Goal: Information Seeking & Learning: Learn about a topic

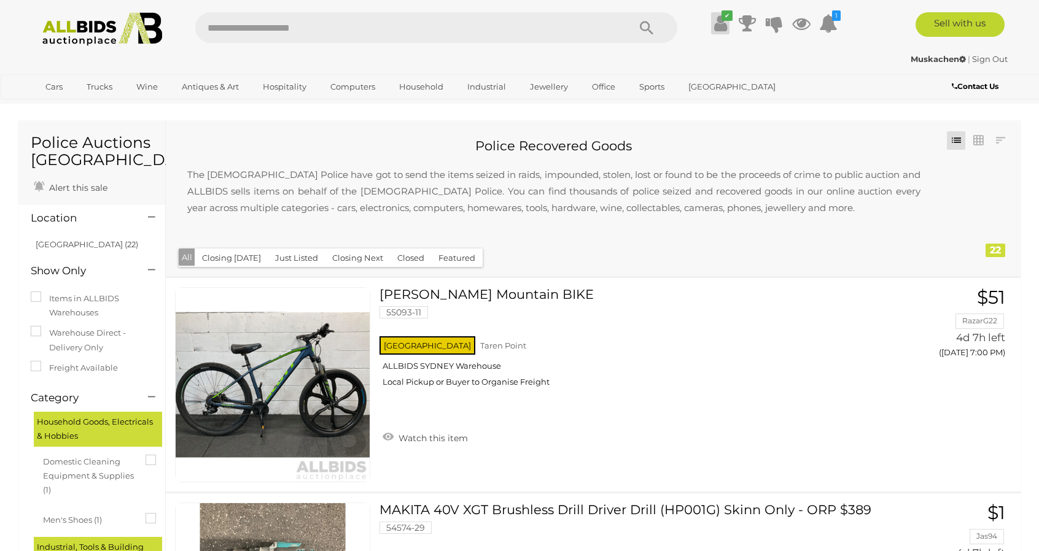
click at [720, 17] on icon at bounding box center [720, 23] width 13 height 22
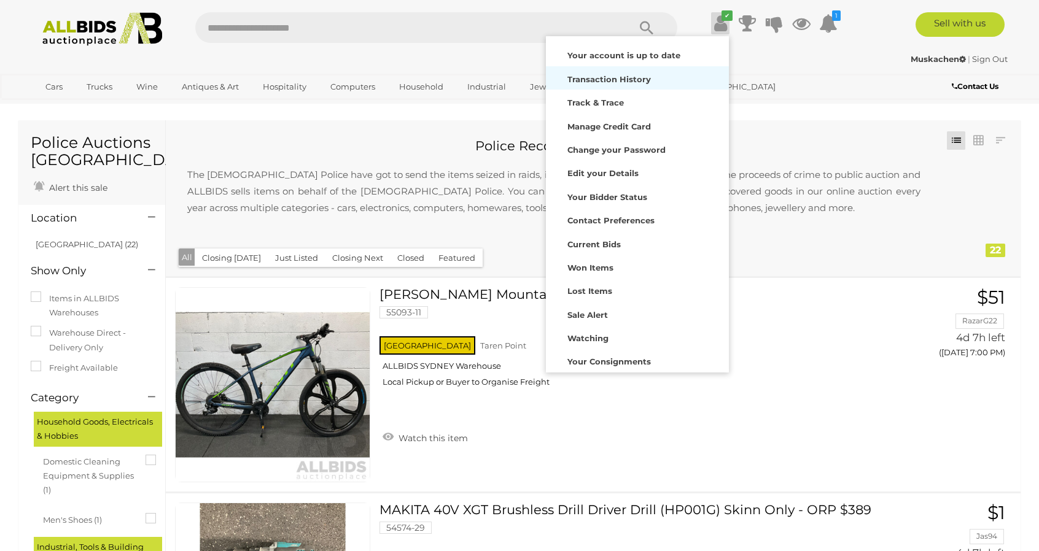
click at [627, 78] on strong "Transaction History" at bounding box center [609, 79] width 84 height 10
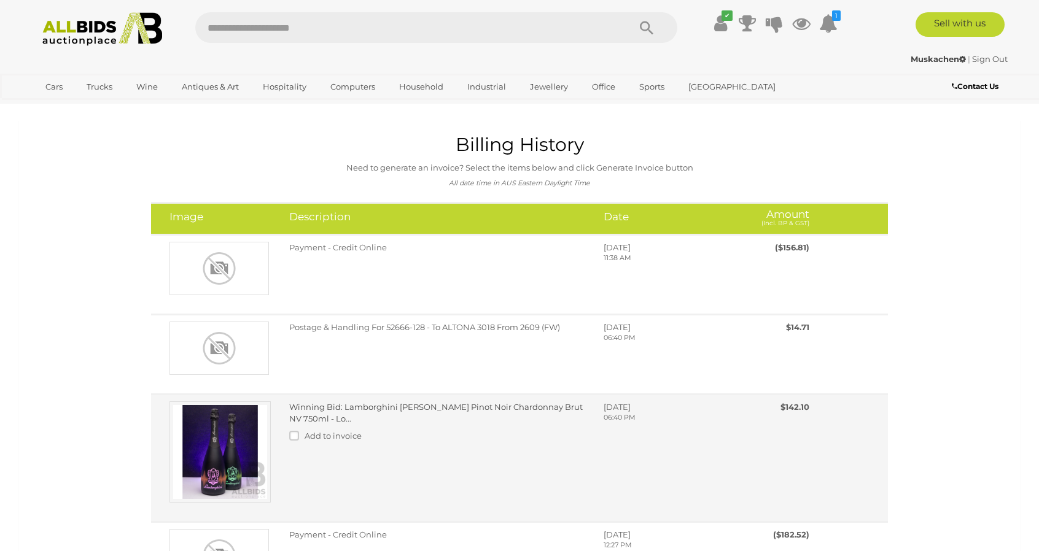
click at [221, 453] on img at bounding box center [219, 452] width 101 height 101
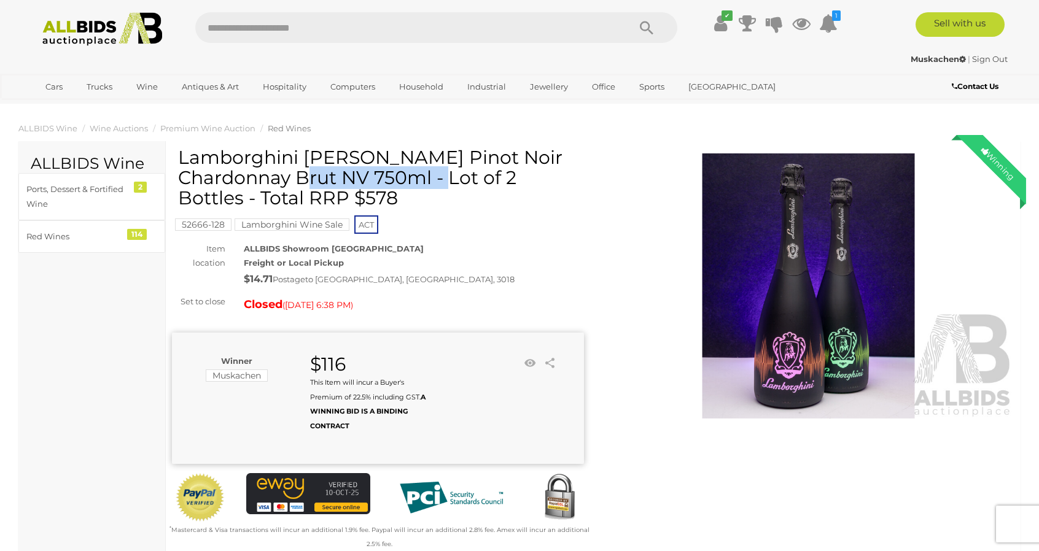
drag, startPoint x: 178, startPoint y: 158, endPoint x: 329, endPoint y: 156, distance: 151.1
click at [329, 156] on h1 "Lamborghini DJ Luminoso Pinot Noir Chardonnay Brut NV 750ml - Lot of 2 Bottles …" at bounding box center [379, 177] width 403 height 61
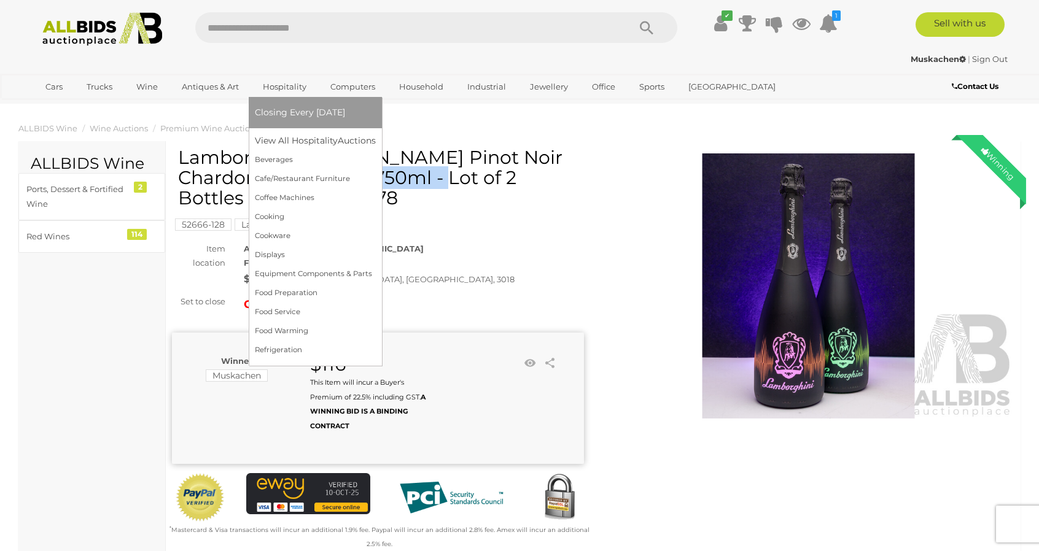
copy h1 "Lamborghini DJ"
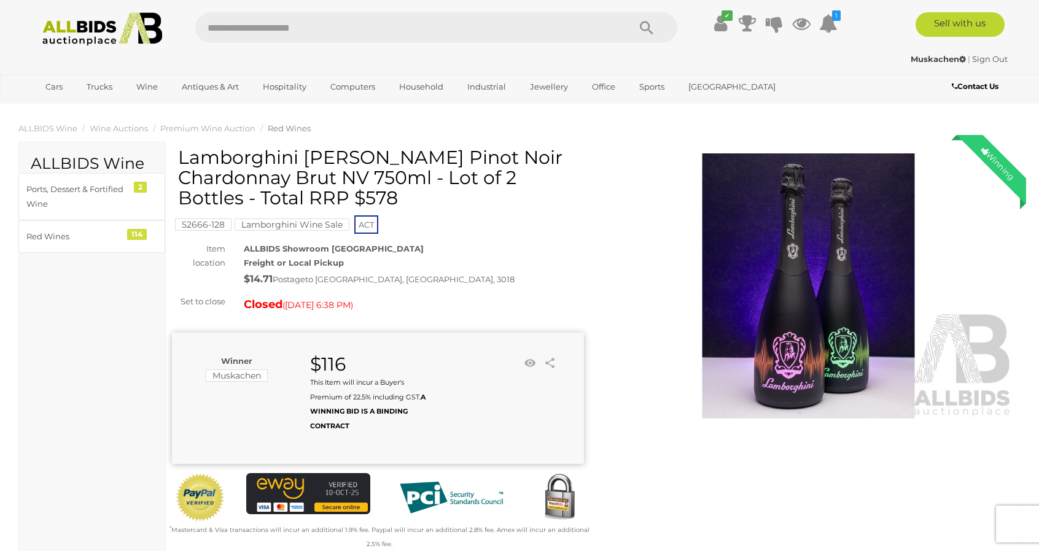
drag, startPoint x: 296, startPoint y: 30, endPoint x: 305, endPoint y: 30, distance: 8.6
click at [300, 30] on input "text" at bounding box center [405, 27] width 421 height 31
paste input "**********"
type input "**********"
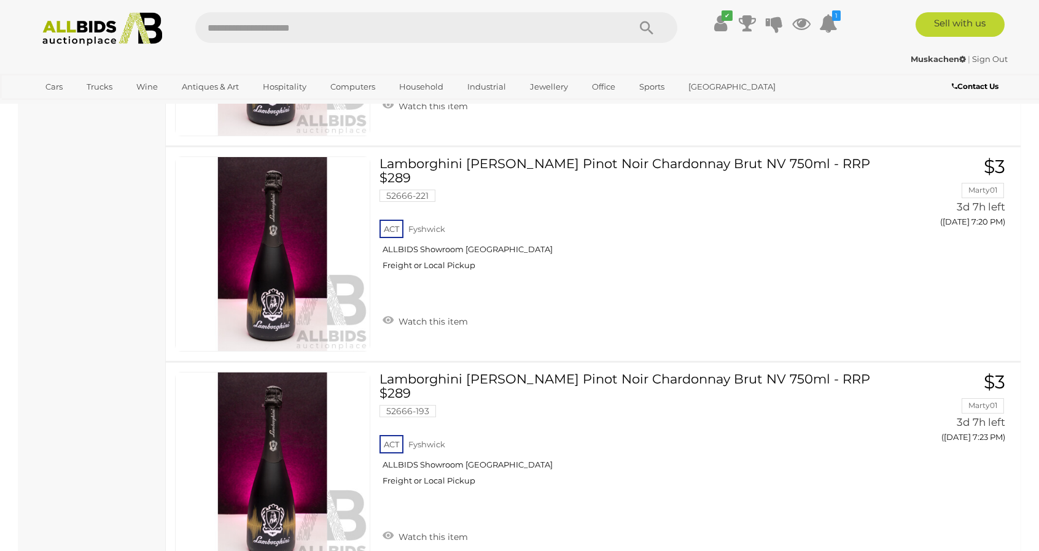
scroll to position [890, 0]
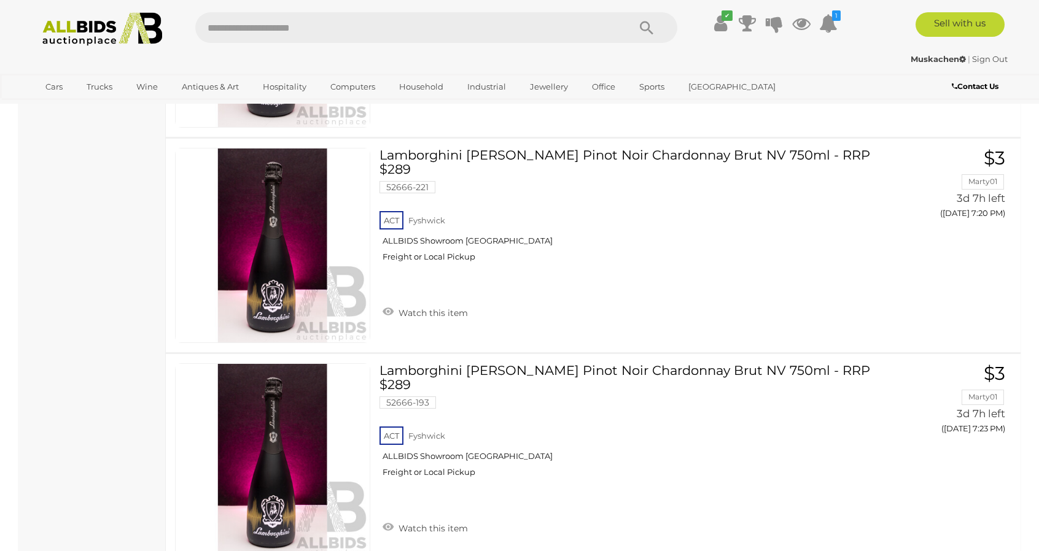
drag, startPoint x: 84, startPoint y: 38, endPoint x: 794, endPoint y: 231, distance: 735.6
click at [84, 38] on img at bounding box center [102, 29] width 133 height 34
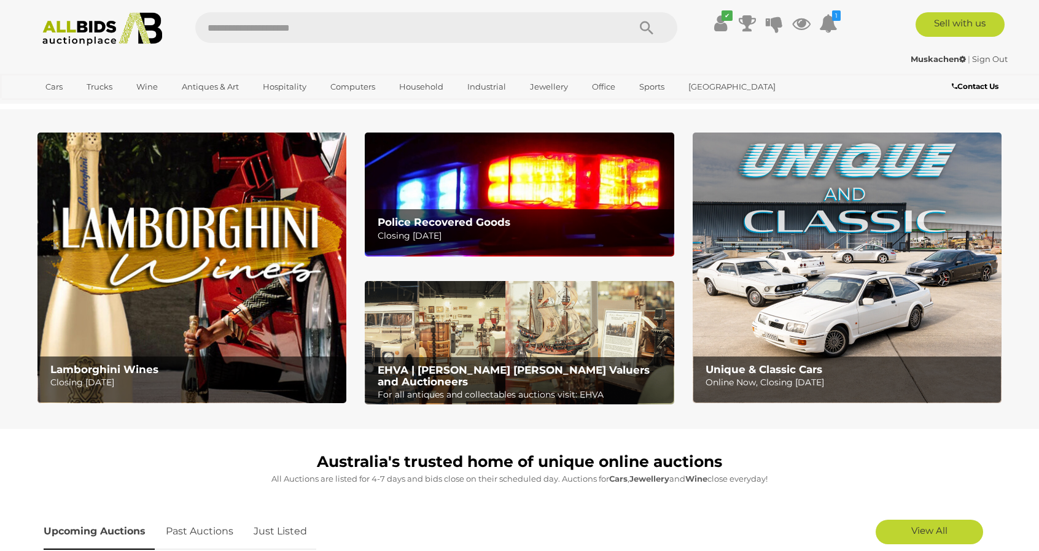
click at [542, 190] on img at bounding box center [519, 194] width 309 height 123
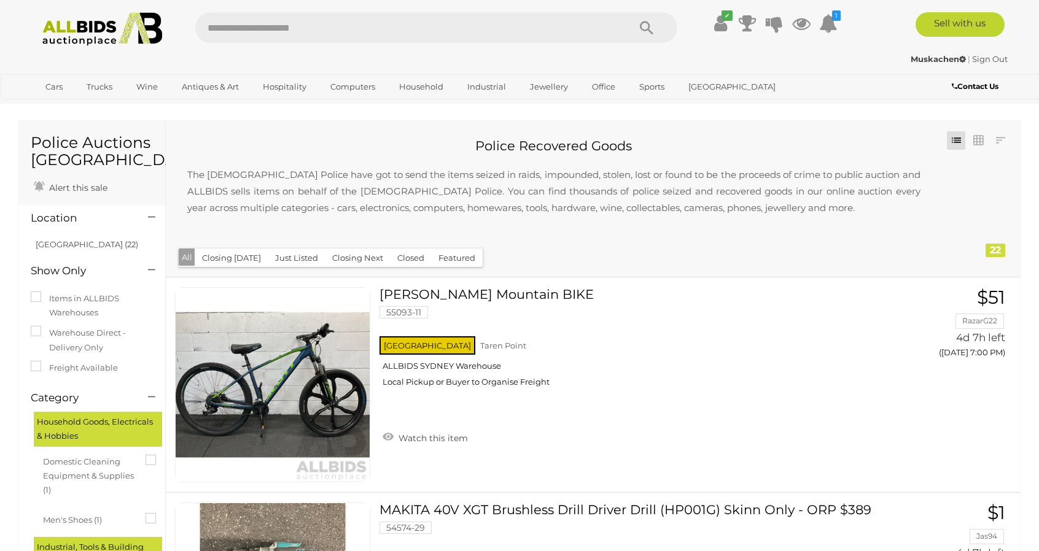
click at [90, 24] on img at bounding box center [102, 29] width 133 height 34
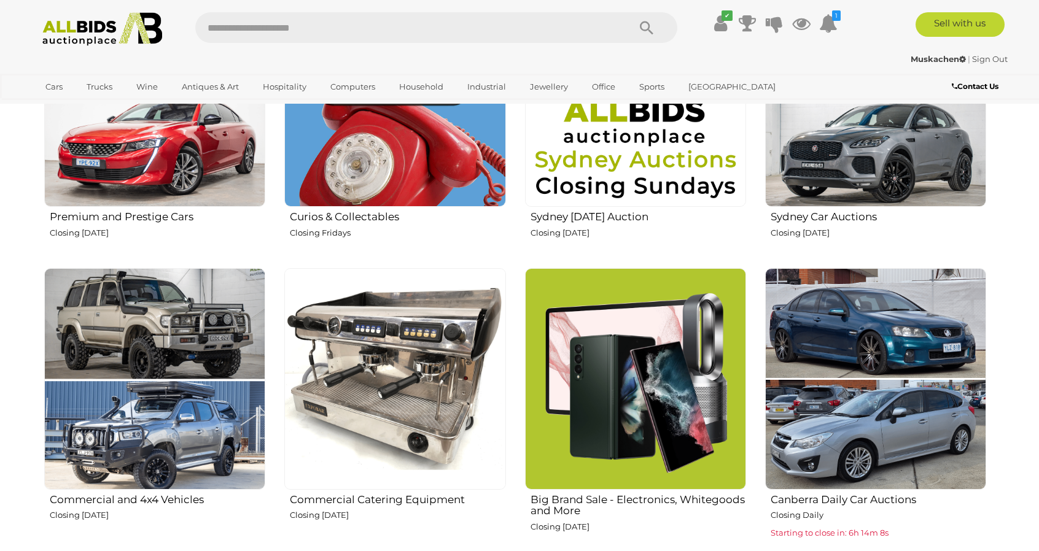
scroll to position [737, 0]
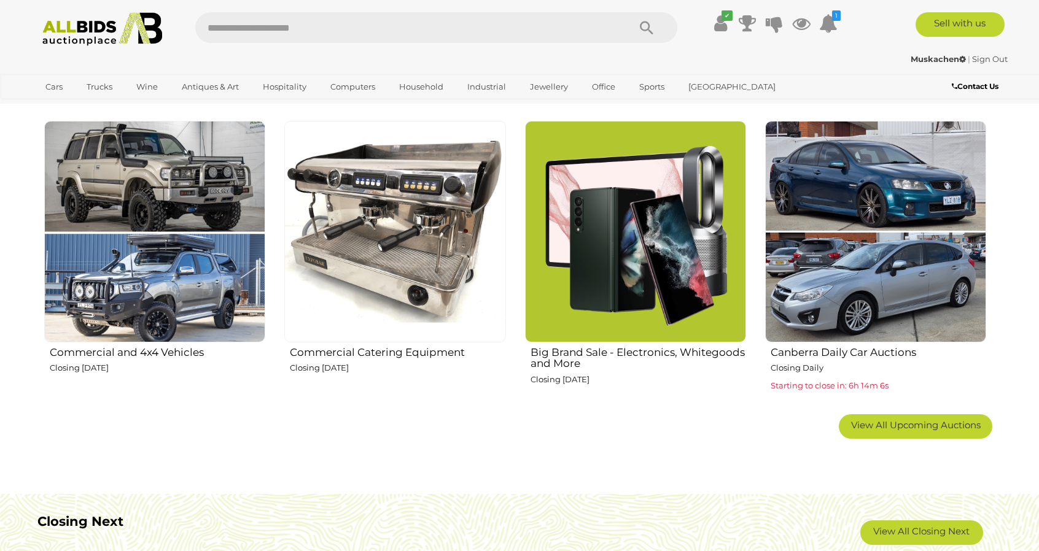
click at [580, 256] on img at bounding box center [635, 231] width 221 height 221
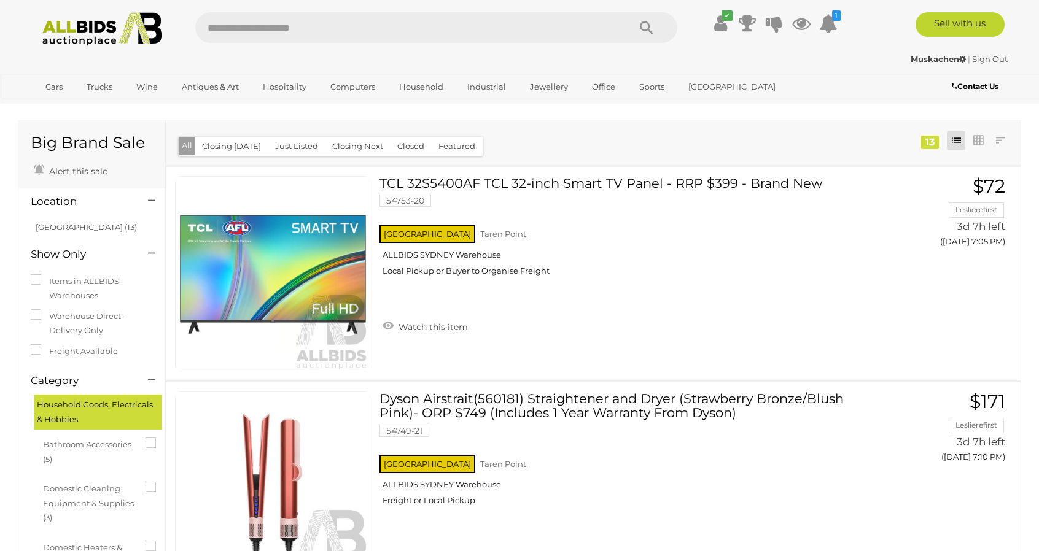
click at [79, 31] on img at bounding box center [102, 29] width 133 height 34
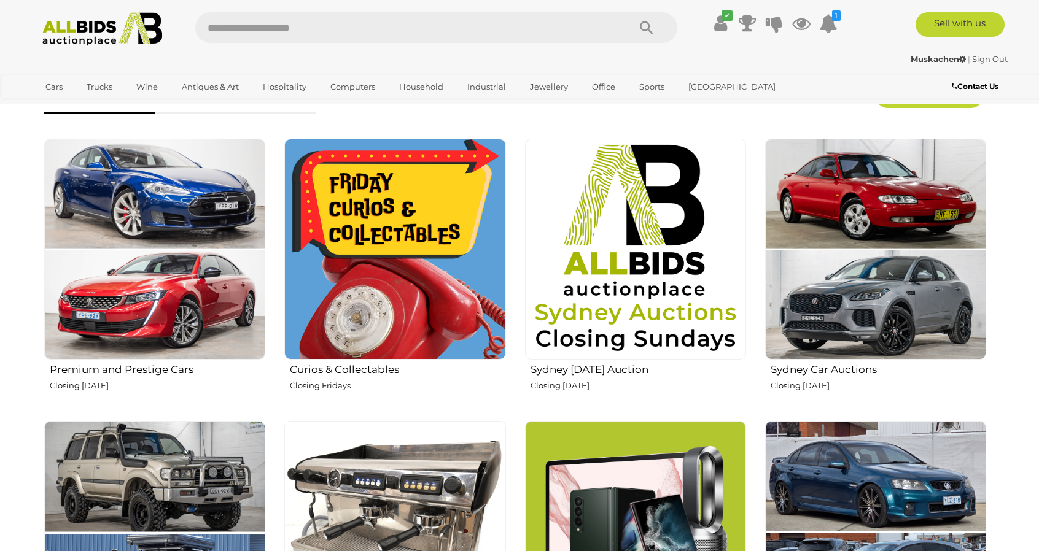
scroll to position [491, 0]
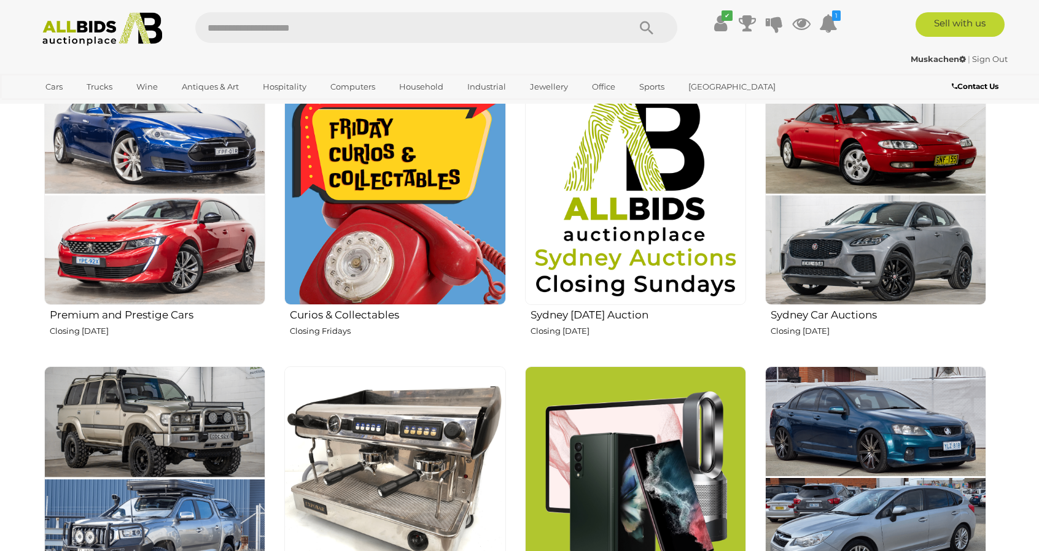
click at [647, 263] on img at bounding box center [635, 194] width 221 height 221
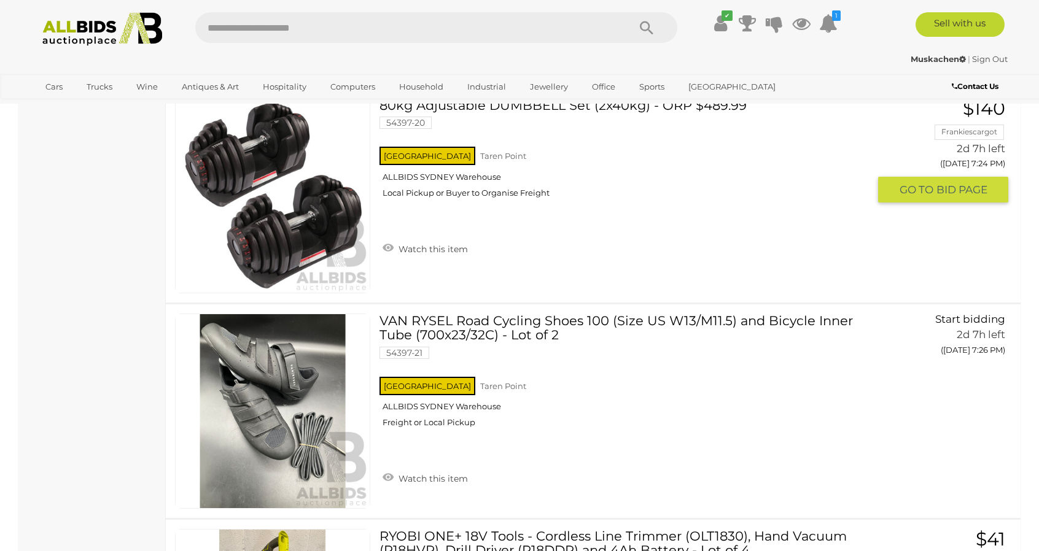
scroll to position [2742, 0]
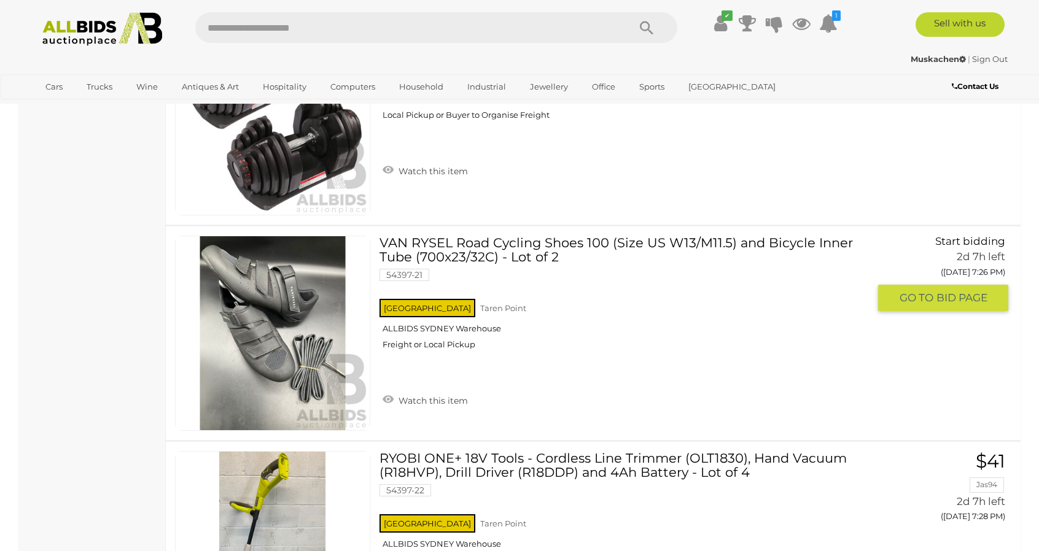
click at [737, 236] on link "VAN RYSEL Road Cycling Shoes 100 (Size US W13/M11.5) and Bicycle Inner Tube (70…" at bounding box center [629, 297] width 480 height 123
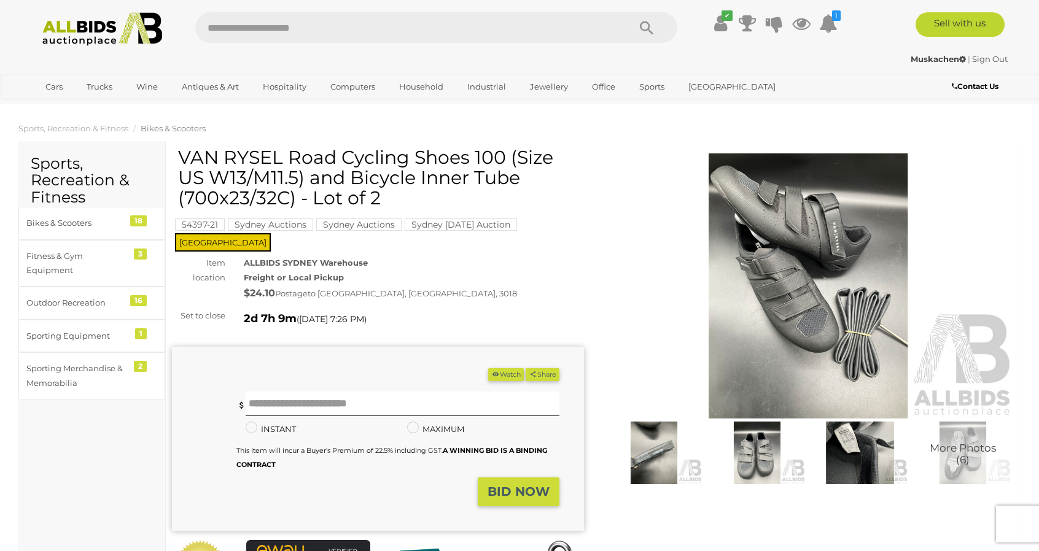
click at [866, 460] on img at bounding box center [860, 453] width 97 height 63
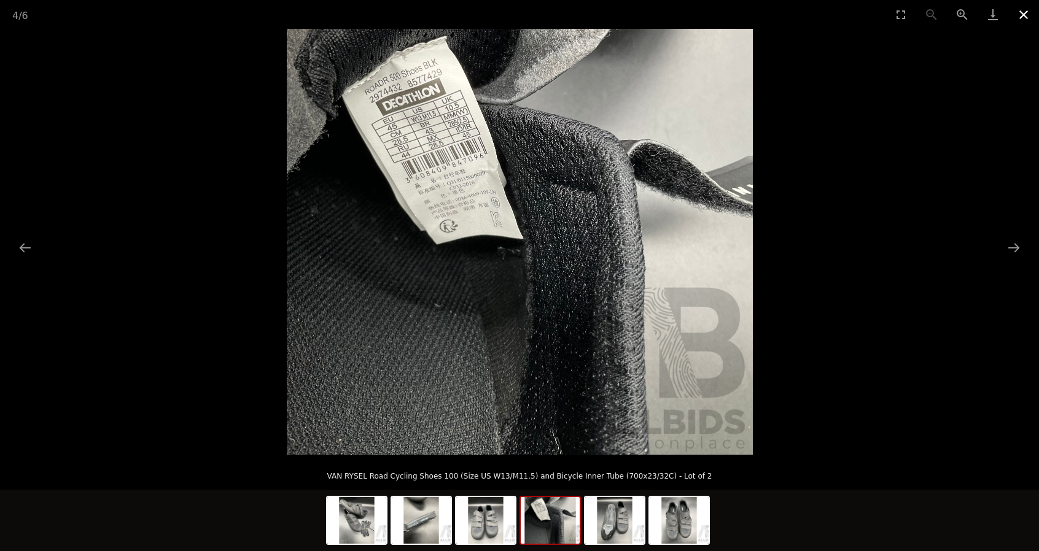
click at [1027, 19] on button "Close gallery" at bounding box center [1023, 14] width 31 height 29
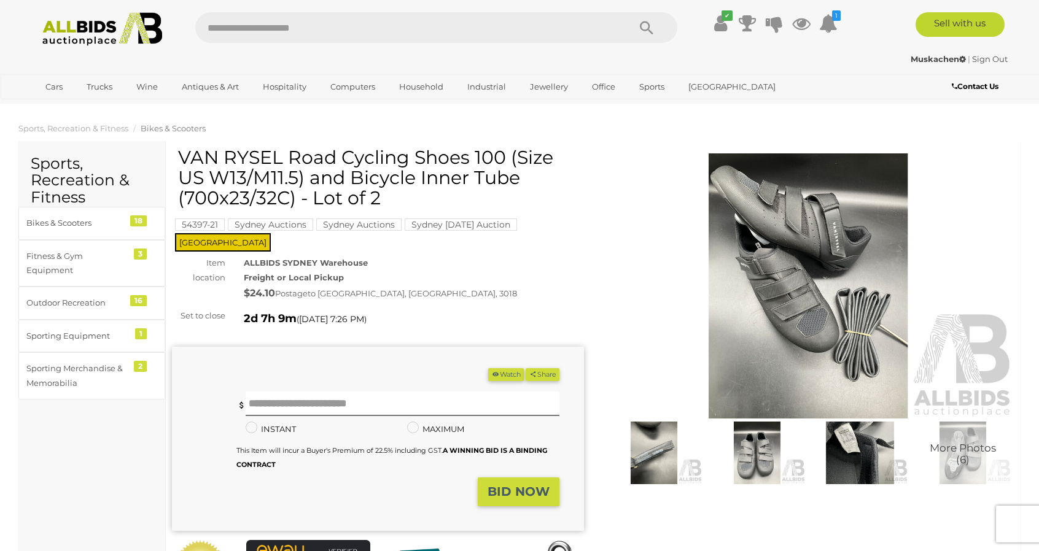
click at [758, 467] on img at bounding box center [757, 453] width 97 height 63
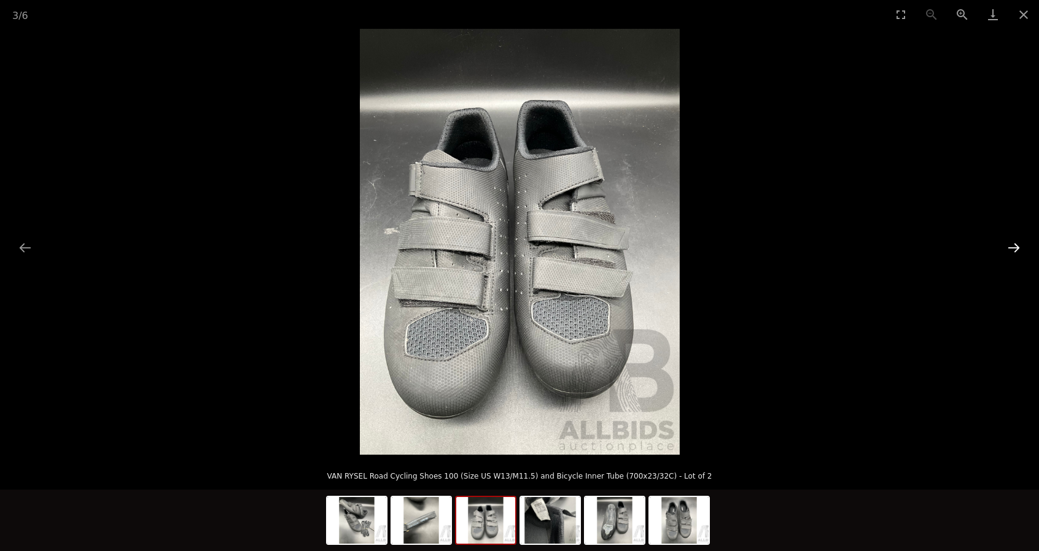
click at [1012, 249] on button "Next slide" at bounding box center [1014, 248] width 26 height 24
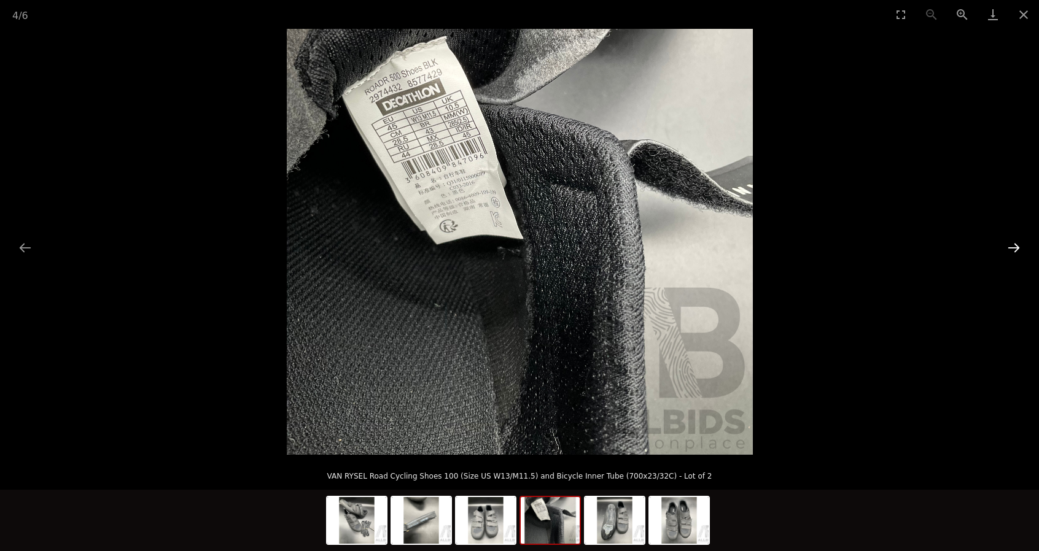
click at [1012, 249] on button "Next slide" at bounding box center [1014, 248] width 26 height 24
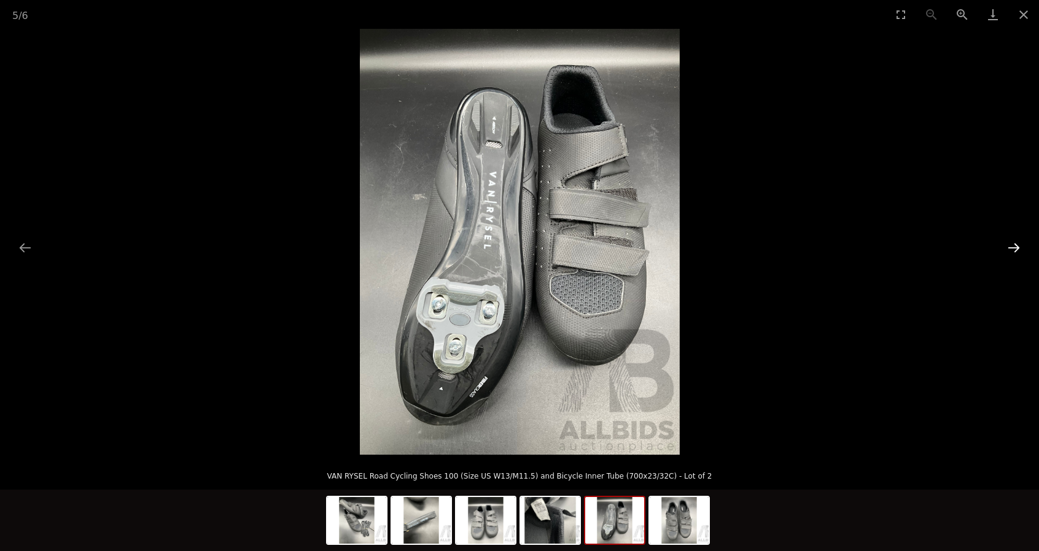
click at [1012, 249] on button "Next slide" at bounding box center [1014, 248] width 26 height 24
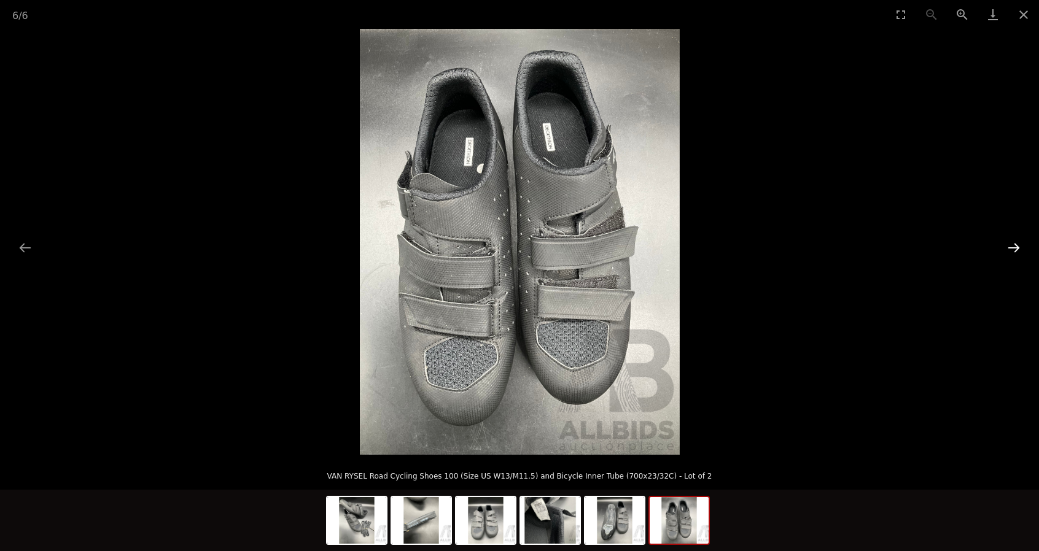
click at [1012, 249] on button "Next slide" at bounding box center [1014, 248] width 26 height 24
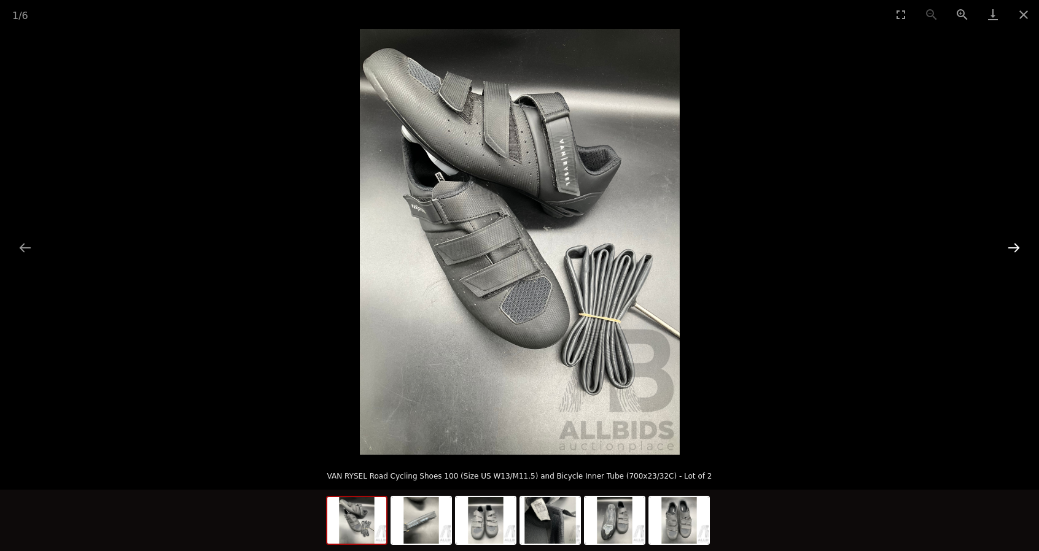
click at [1012, 249] on button "Next slide" at bounding box center [1014, 248] width 26 height 24
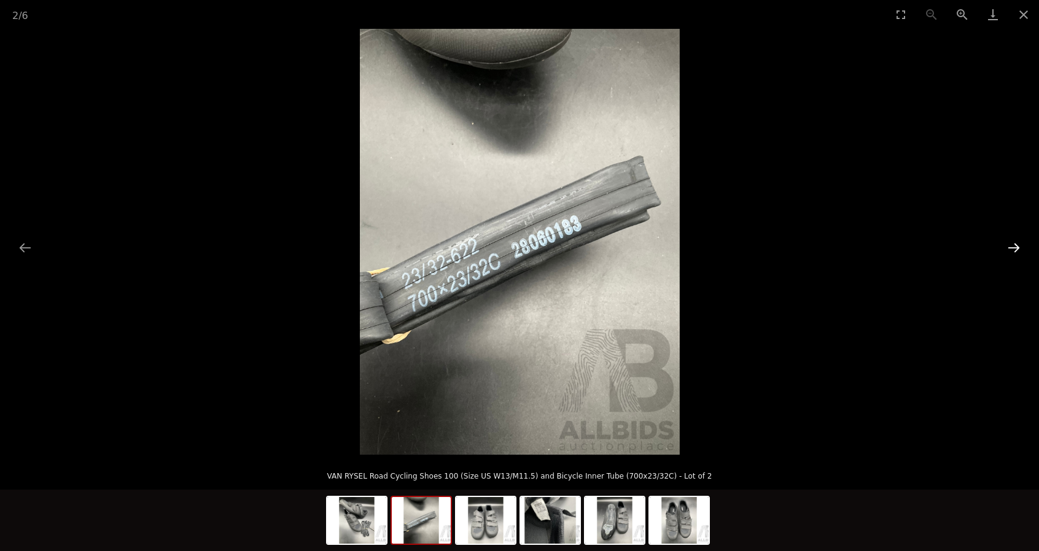
click at [1014, 253] on button "Next slide" at bounding box center [1014, 248] width 26 height 24
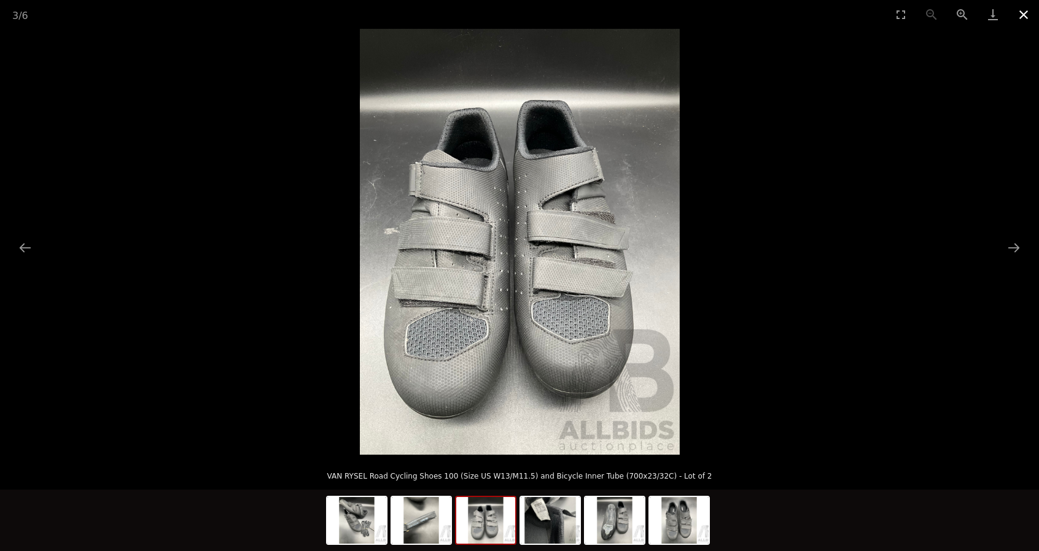
click at [1023, 18] on button "Close gallery" at bounding box center [1023, 14] width 31 height 29
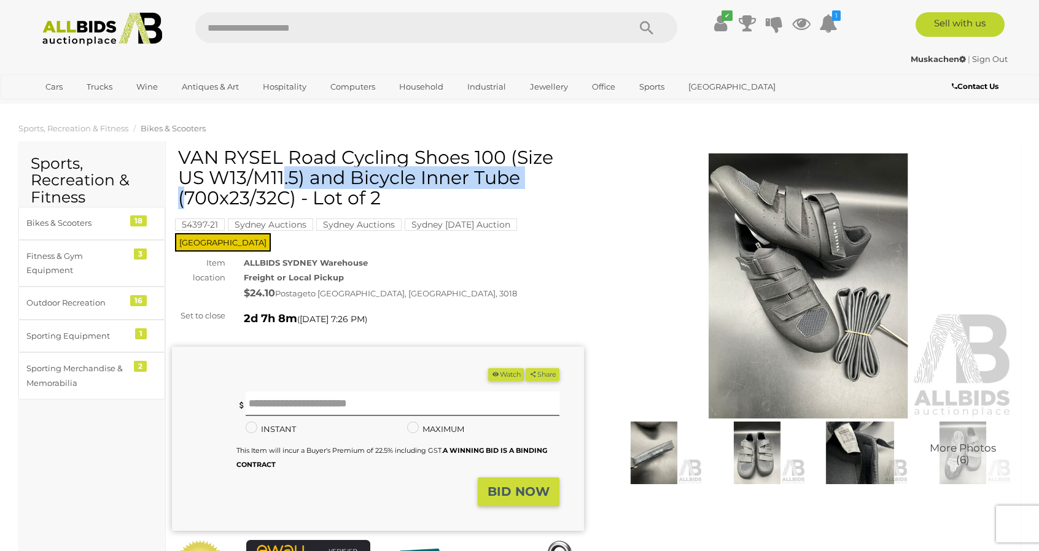
drag, startPoint x: 182, startPoint y: 154, endPoint x: 467, endPoint y: 162, distance: 285.0
click at [467, 162] on h1 "VAN RYSEL Road Cycling Shoes 100 (Size US W13/M11.5) and Bicycle Inner Tube (70…" at bounding box center [379, 177] width 403 height 61
click at [499, 158] on h1 "VAN RYSEL Road Cycling Shoes 100 (Size US W13/M11.5) and Bicycle Inner Tube (70…" at bounding box center [379, 177] width 403 height 61
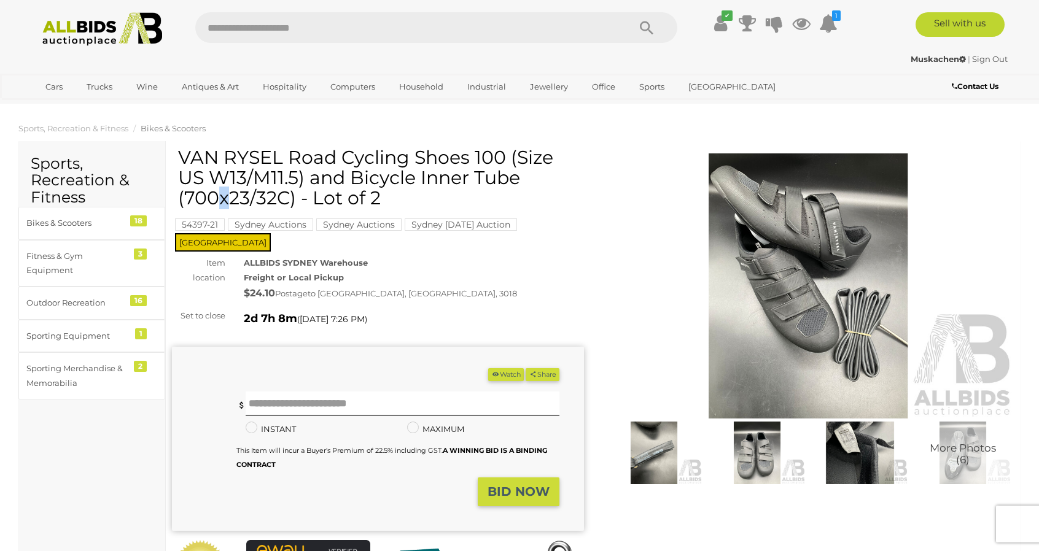
click at [504, 154] on h1 "VAN RYSEL Road Cycling Shoes 100 (Size US W13/M11.5) and Bicycle Inner Tube (70…" at bounding box center [379, 177] width 403 height 61
click at [500, 153] on h1 "VAN RYSEL Road Cycling Shoes 100 (Size US W13/M11.5) and Bicycle Inner Tube (70…" at bounding box center [379, 177] width 403 height 61
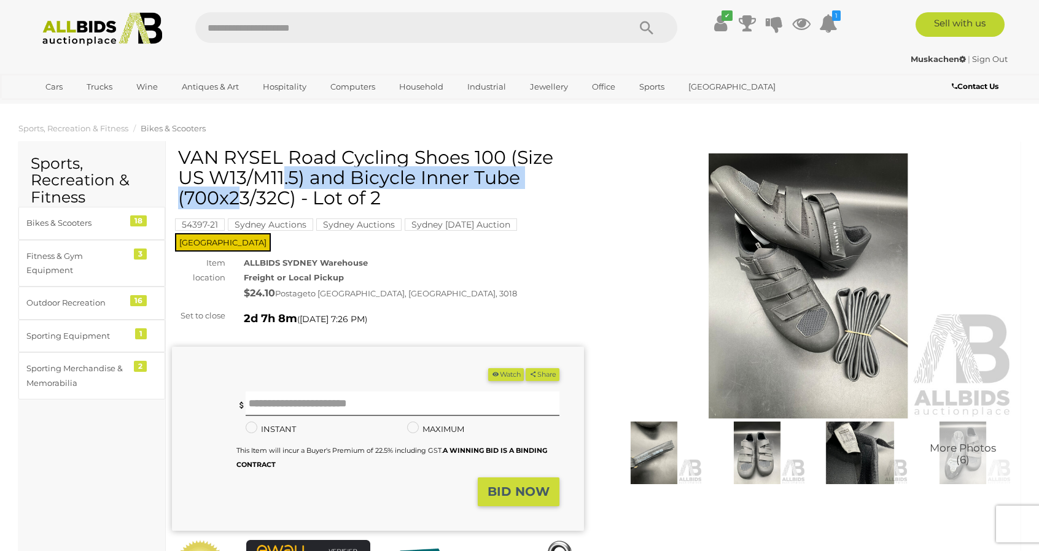
drag, startPoint x: 500, startPoint y: 153, endPoint x: 183, endPoint y: 160, distance: 317.5
click at [183, 160] on h1 "VAN RYSEL Road Cycling Shoes 100 (Size US W13/M11.5) and Bicycle Inner Tube (70…" at bounding box center [379, 177] width 403 height 61
copy h1 "VAN RYSEL Road Cycling Shoes 100"
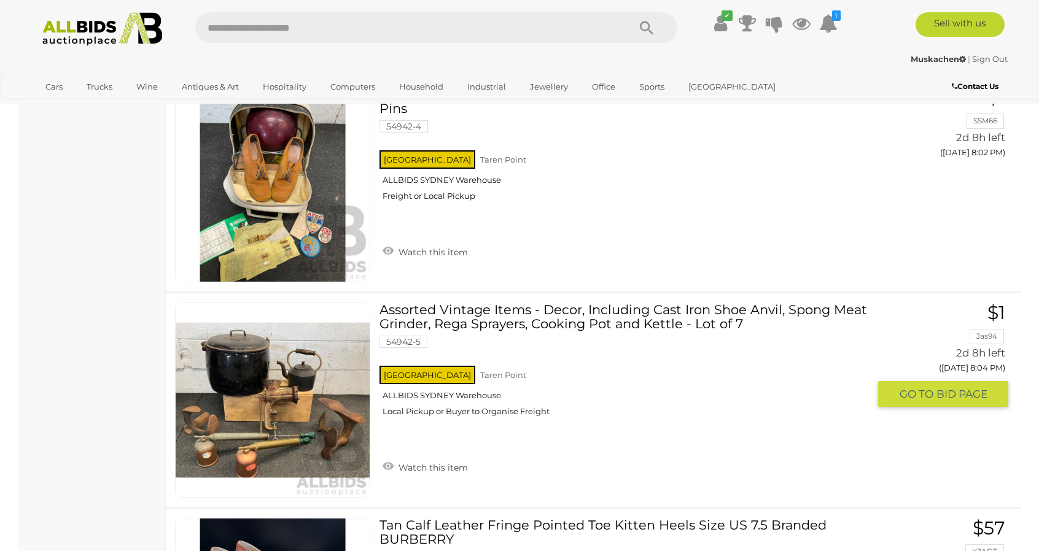
scroll to position [7138, 0]
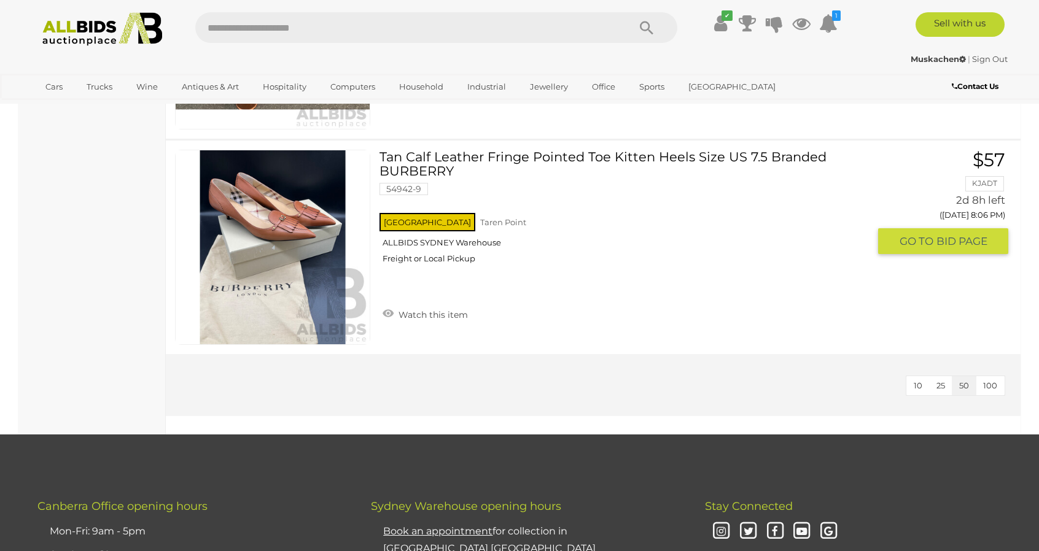
click at [683, 153] on link "Tan Calf Leather Fringe Pointed Toe Kitten Heels Size US 7.5 Branded BURBERRY 5…" at bounding box center [629, 211] width 480 height 123
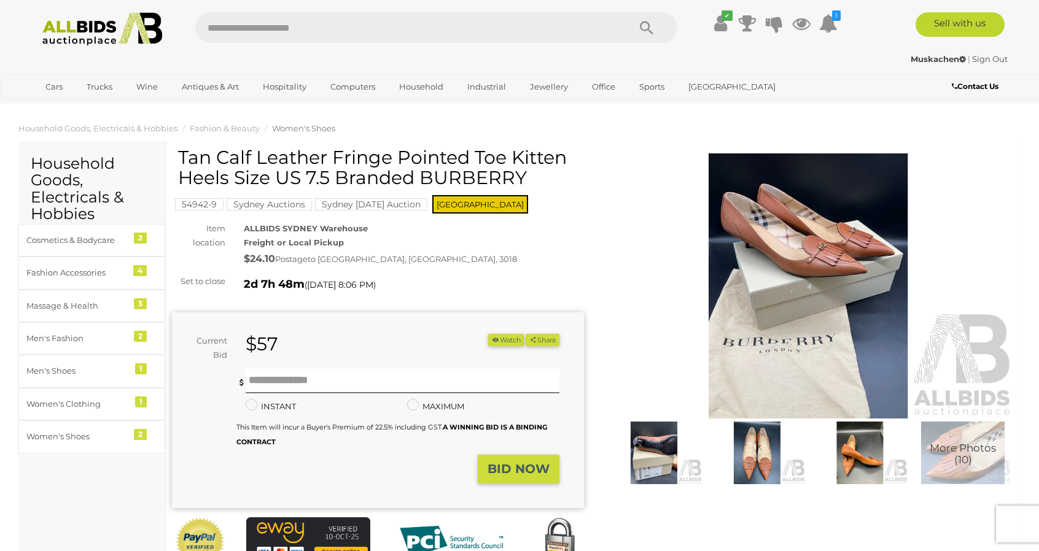
click at [655, 448] on img at bounding box center [653, 453] width 97 height 63
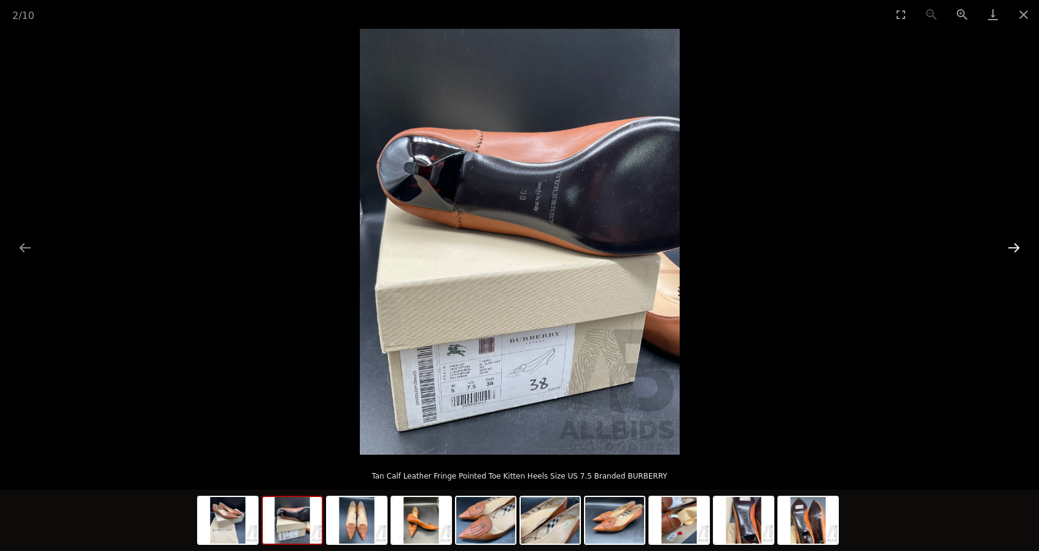
click at [1014, 249] on button "Next slide" at bounding box center [1014, 248] width 26 height 24
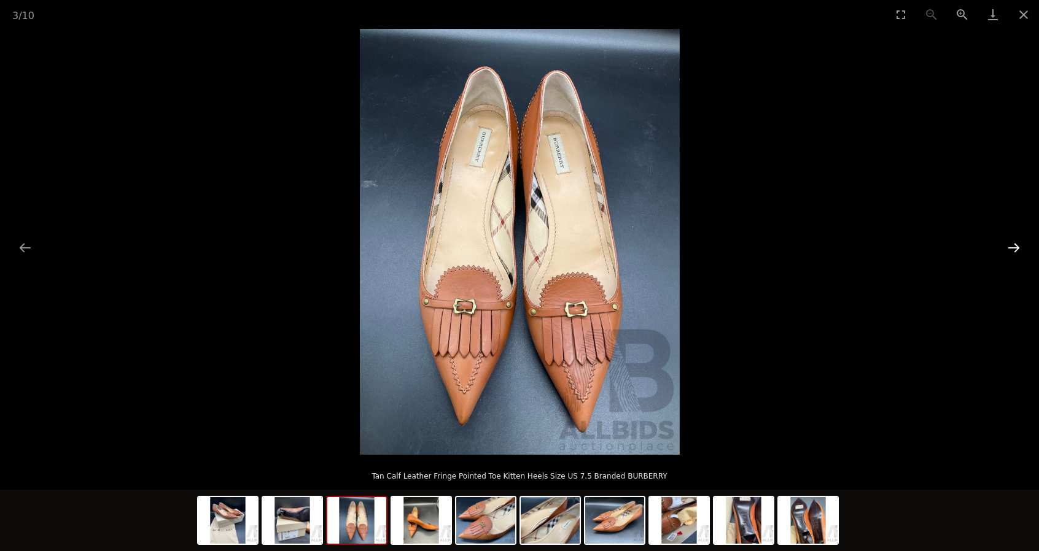
click at [1014, 249] on button "Next slide" at bounding box center [1014, 248] width 26 height 24
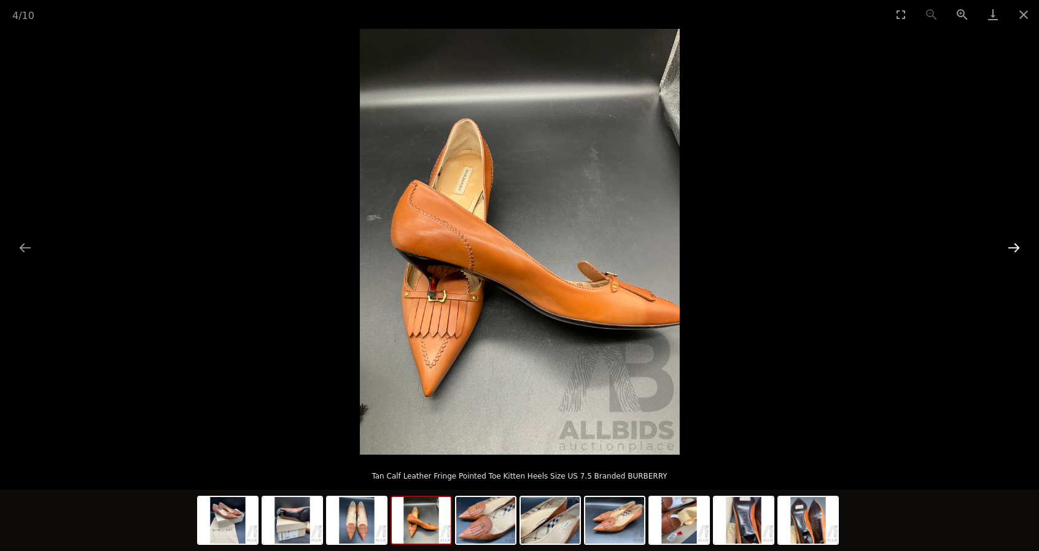
click at [1014, 249] on button "Next slide" at bounding box center [1014, 248] width 26 height 24
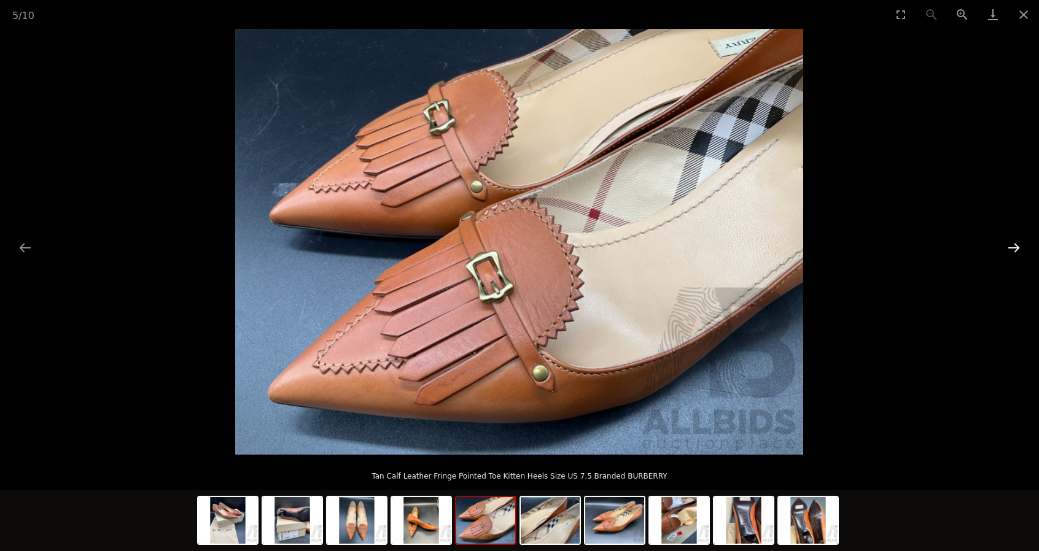
click at [1014, 249] on button "Next slide" at bounding box center [1014, 248] width 26 height 24
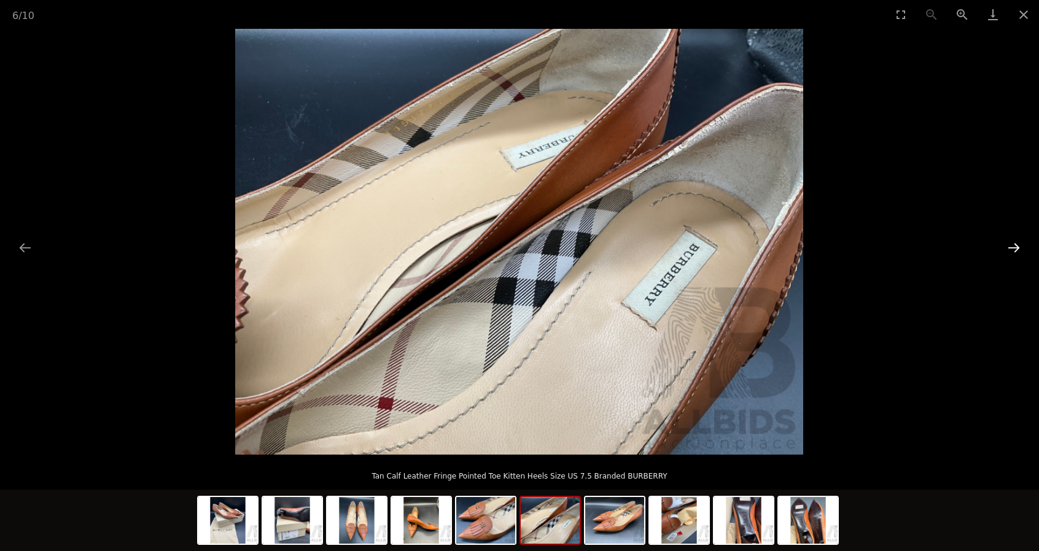
click at [1014, 249] on button "Next slide" at bounding box center [1014, 248] width 26 height 24
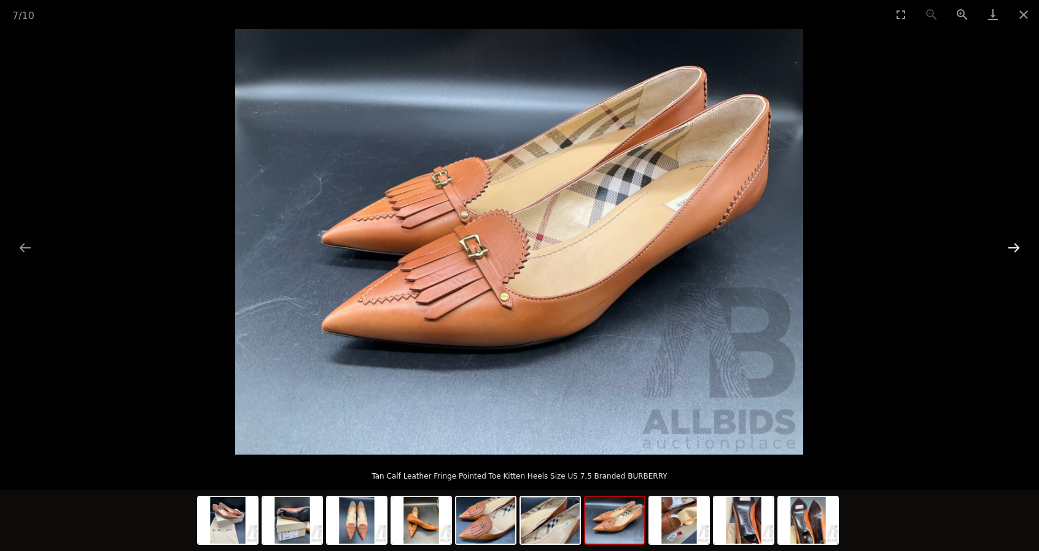
click at [1014, 249] on button "Next slide" at bounding box center [1014, 248] width 26 height 24
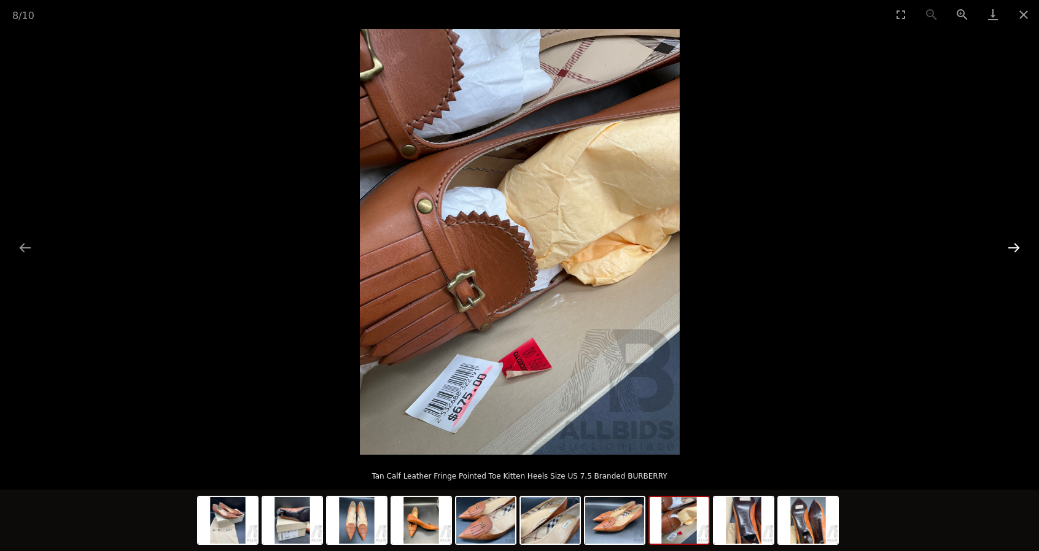
click at [1014, 249] on button "Next slide" at bounding box center [1014, 248] width 26 height 24
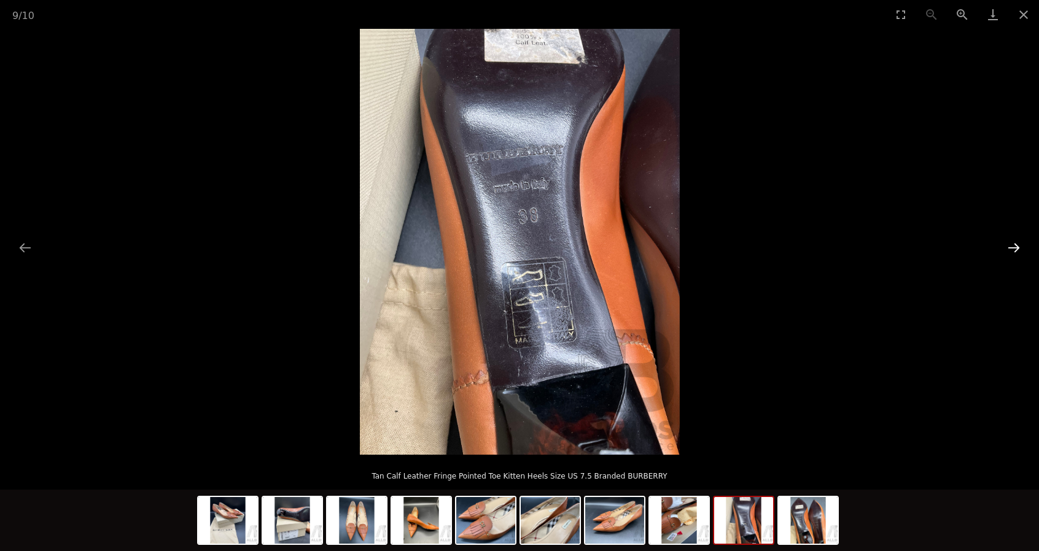
click at [1014, 249] on button "Next slide" at bounding box center [1014, 248] width 26 height 24
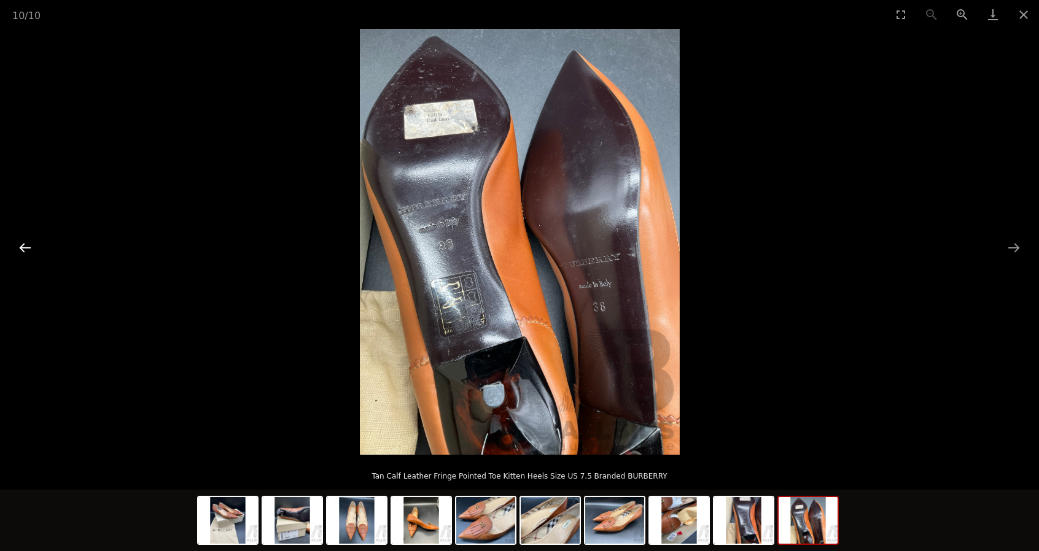
click at [33, 239] on button "Previous slide" at bounding box center [25, 248] width 26 height 24
